Goal: Transaction & Acquisition: Book appointment/travel/reservation

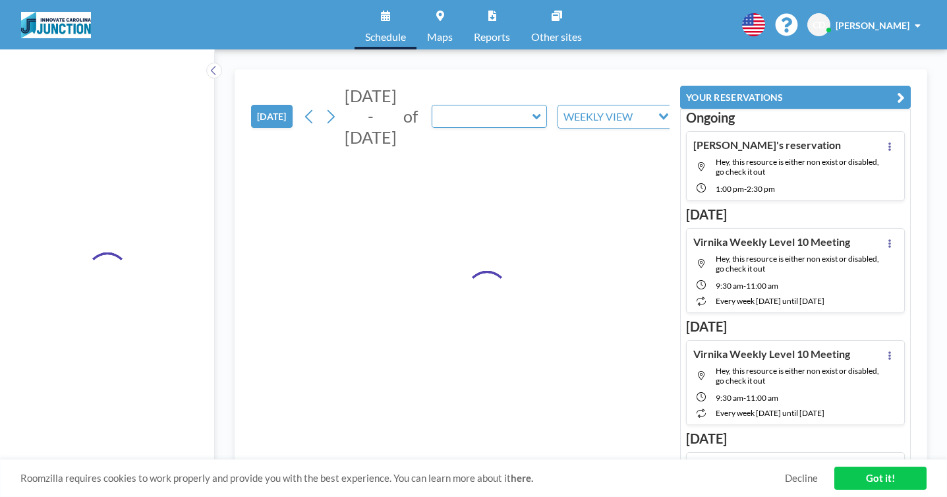
type input "Meeting Room 052"
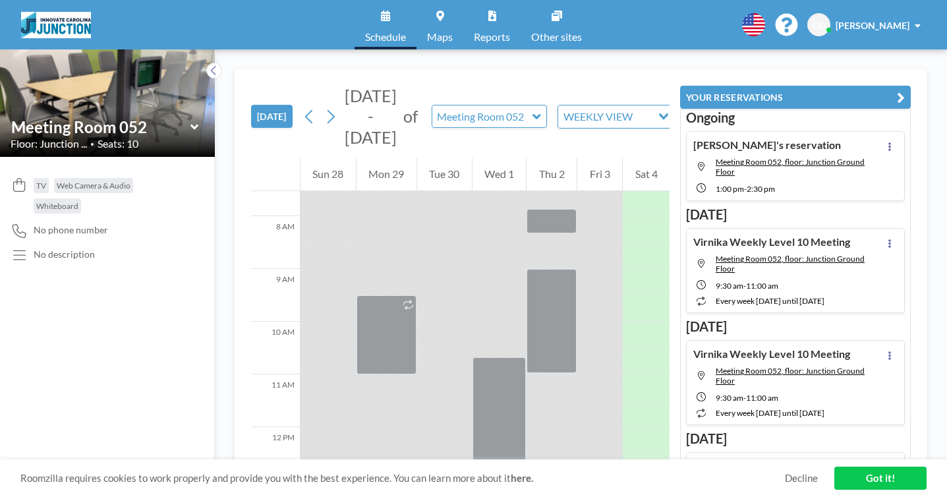
scroll to position [552, 0]
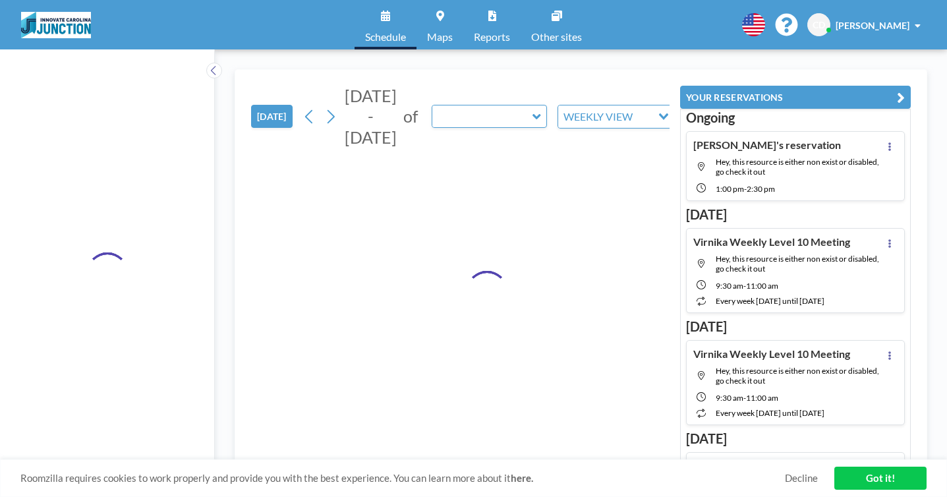
type input "Meeting Room 052"
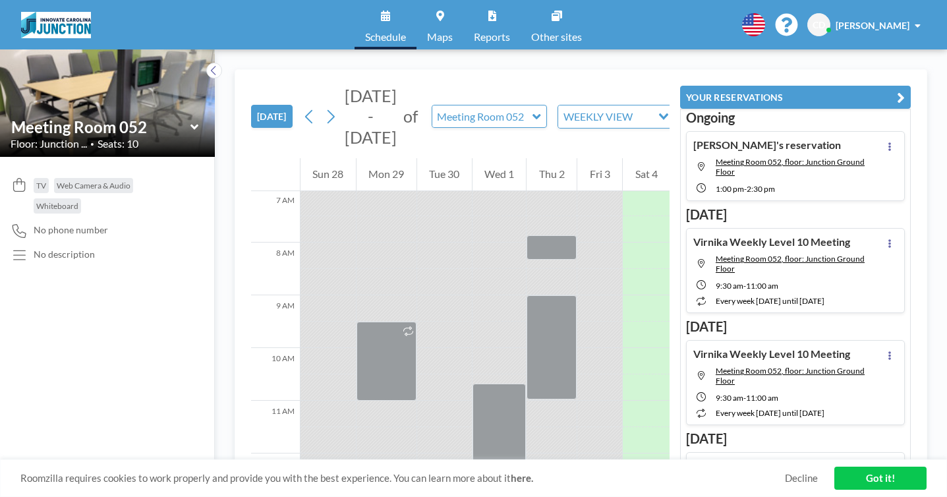
scroll to position [457, 0]
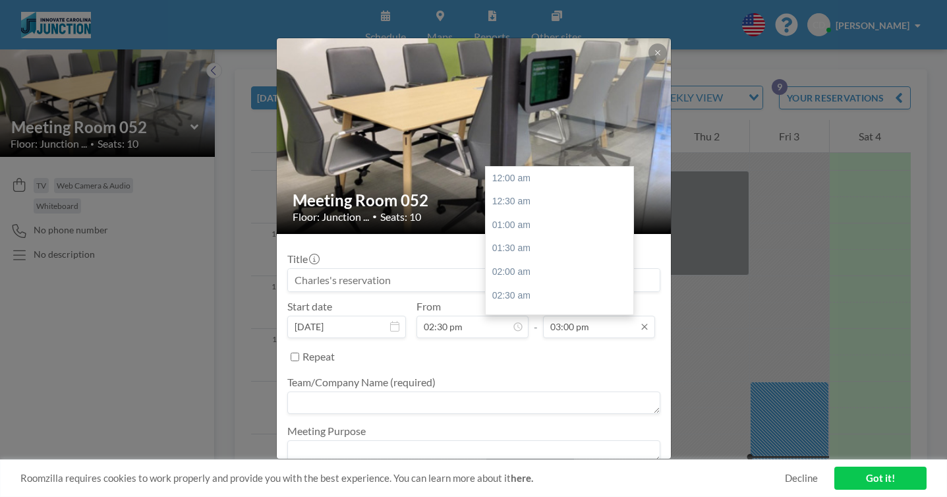
scroll to position [632, 0]
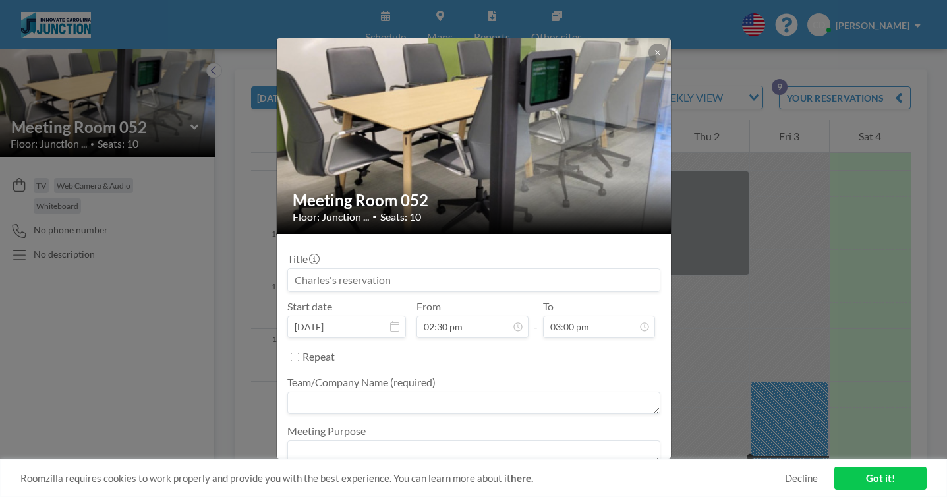
click at [469, 392] on textarea at bounding box center [473, 403] width 373 height 22
type textarea "Virnika"
click at [593, 476] on button "BOOK NOW" at bounding box center [626, 487] width 67 height 23
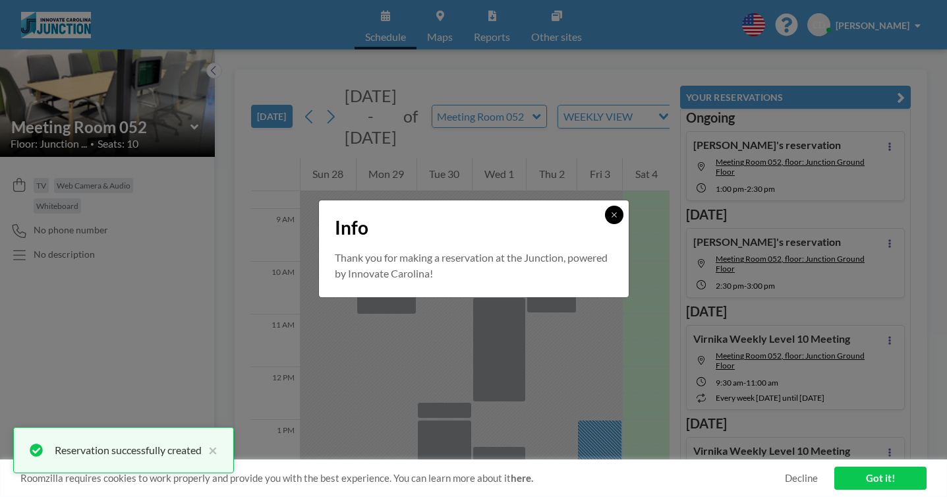
click at [610, 219] on icon at bounding box center [614, 215] width 8 height 8
